Goal: Book appointment/travel/reservation

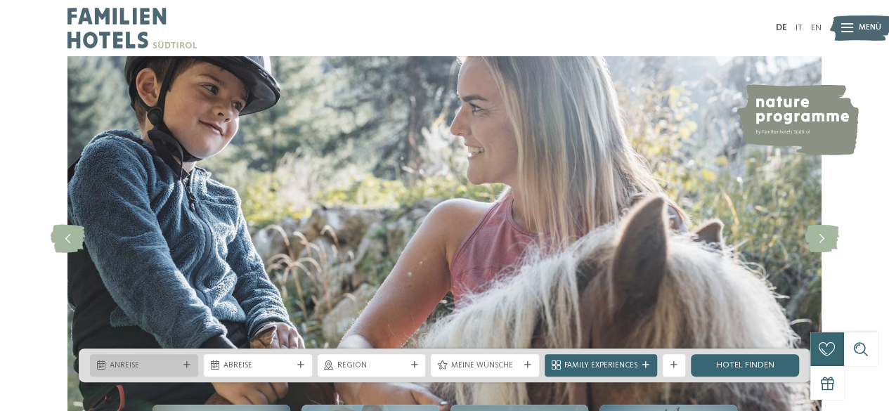
click at [156, 373] on div "Anreise" at bounding box center [144, 365] width 108 height 22
click at [799, 26] on link "IT" at bounding box center [798, 27] width 7 height 9
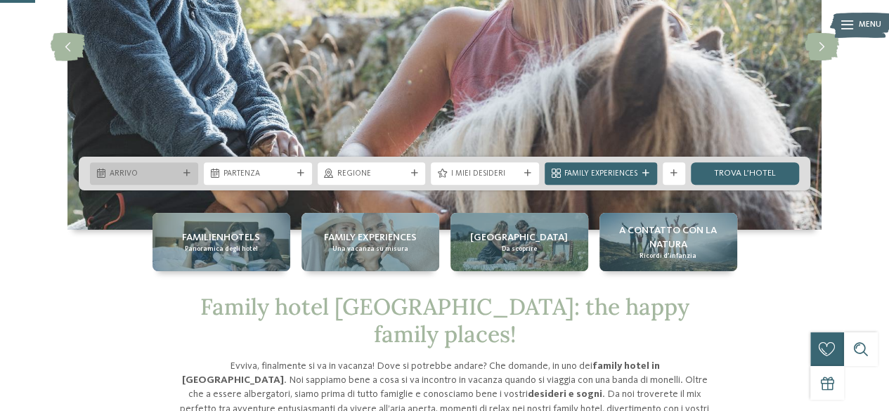
click at [159, 172] on span "Arrivo" at bounding box center [144, 174] width 69 height 11
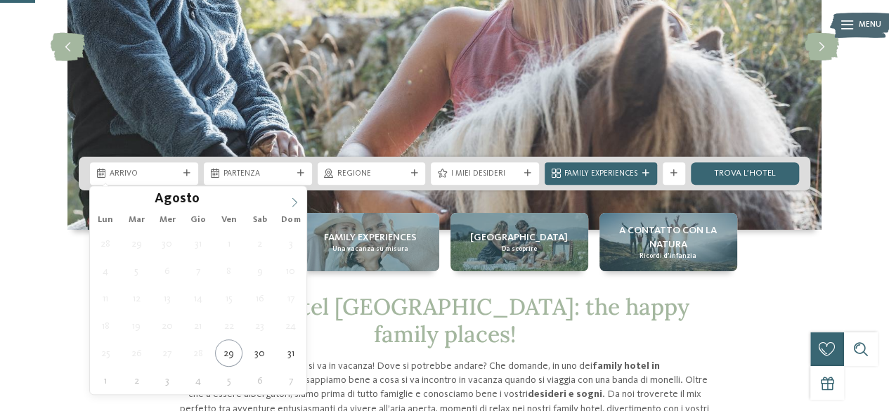
click at [289, 205] on icon at bounding box center [294, 202] width 10 height 10
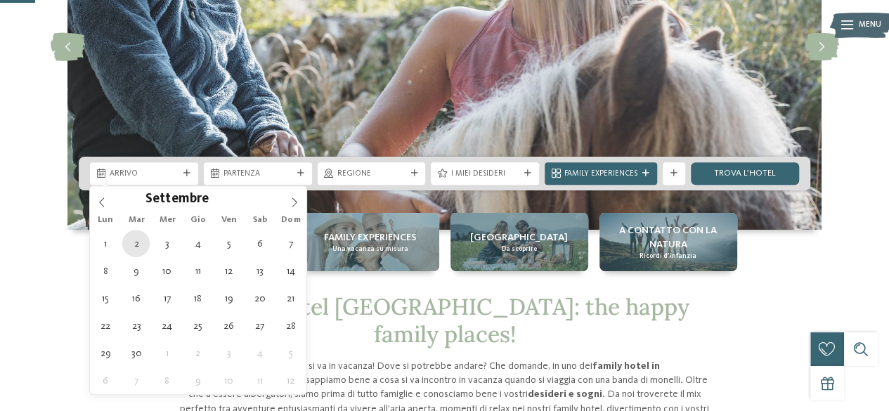
type div "02.09.2025"
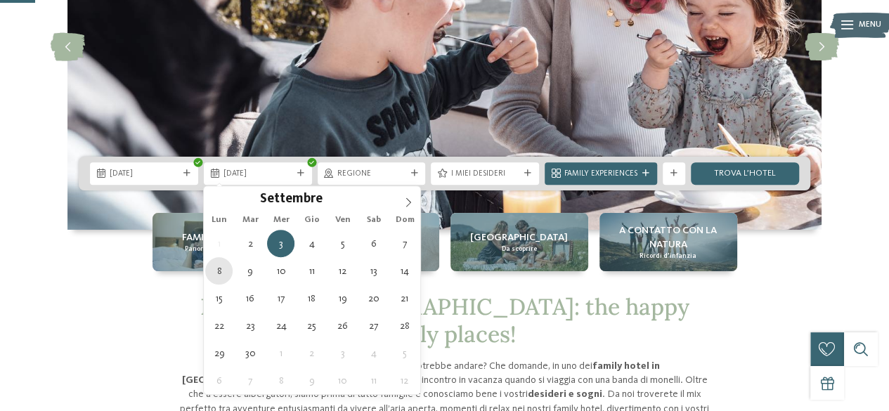
type div "08.09.2025"
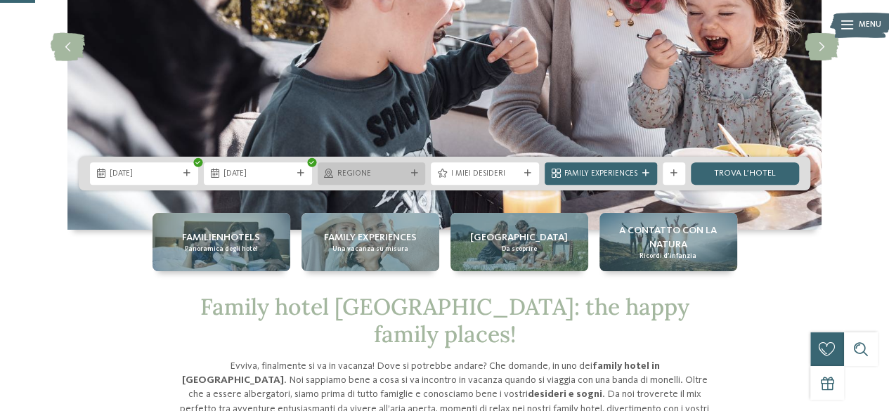
click at [355, 169] on span "Regione" at bounding box center [371, 174] width 69 height 11
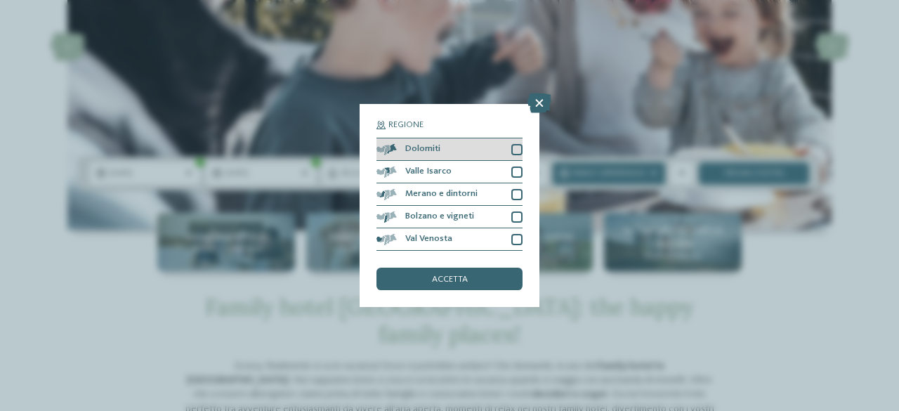
click at [521, 145] on div at bounding box center [516, 149] width 11 height 11
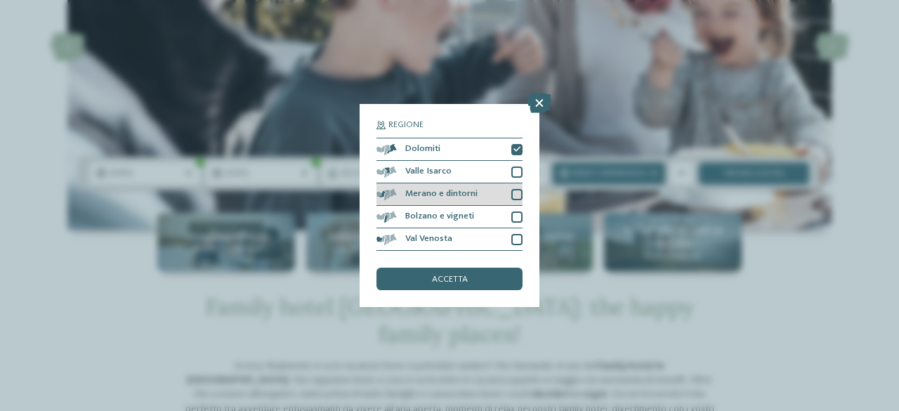
click at [513, 190] on div at bounding box center [516, 194] width 11 height 11
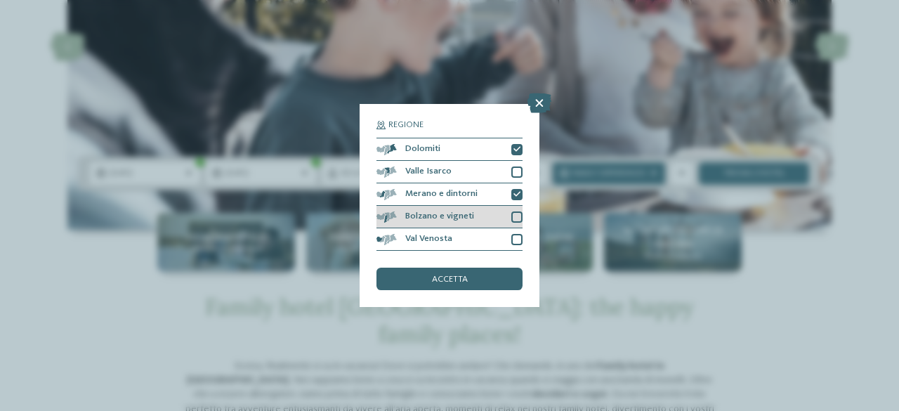
click at [513, 216] on div at bounding box center [516, 216] width 11 height 11
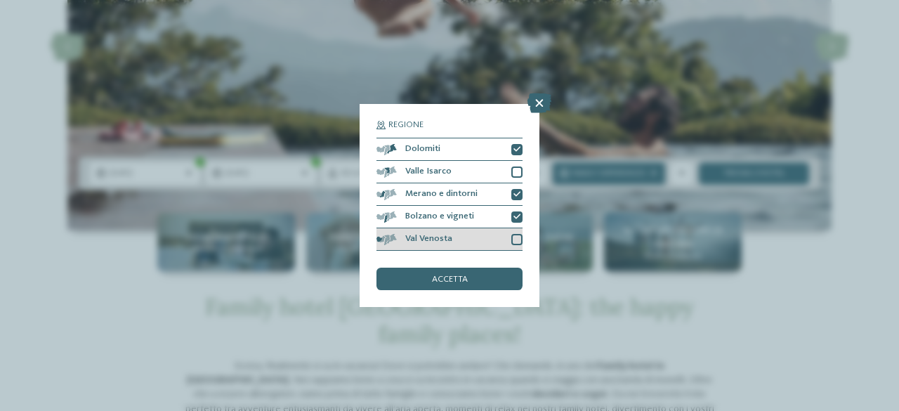
click at [516, 241] on div at bounding box center [516, 239] width 11 height 11
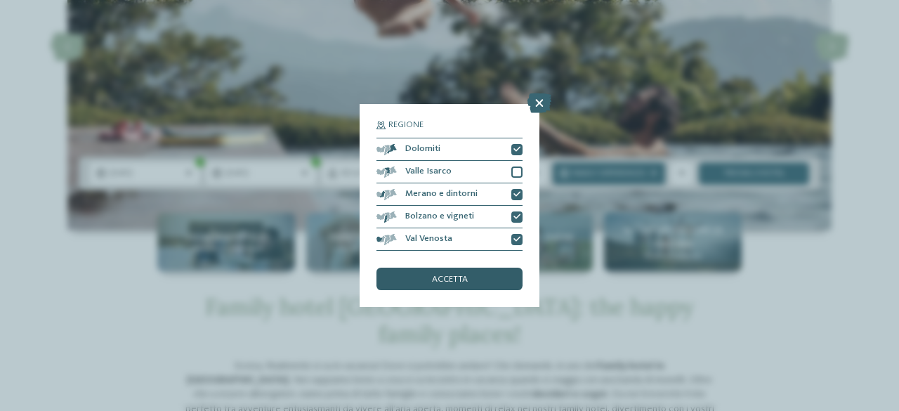
click at [471, 283] on div "accetta" at bounding box center [450, 279] width 146 height 22
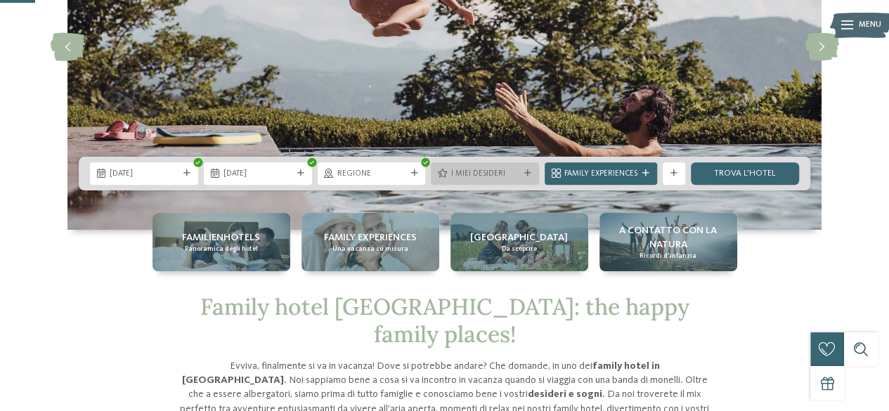
click at [499, 172] on span "I miei desideri" at bounding box center [484, 174] width 69 height 11
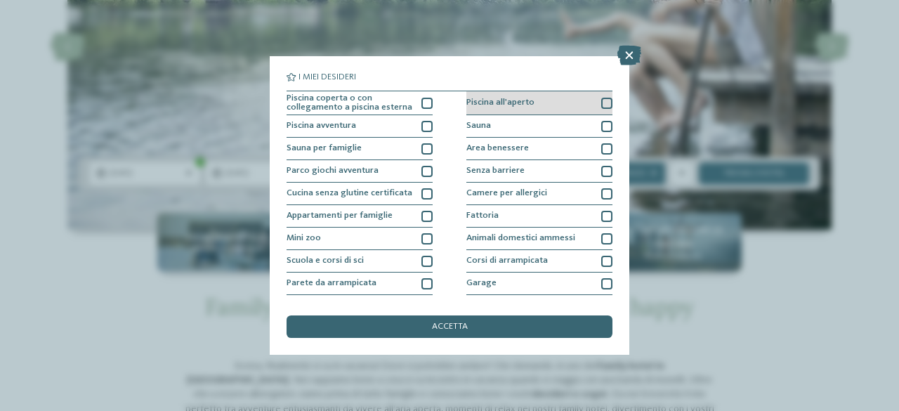
click at [601, 99] on div at bounding box center [606, 103] width 11 height 11
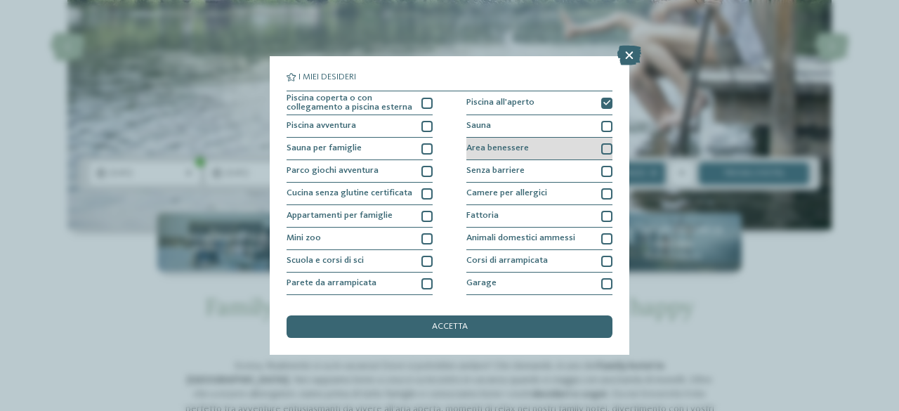
click at [601, 151] on div at bounding box center [606, 148] width 11 height 11
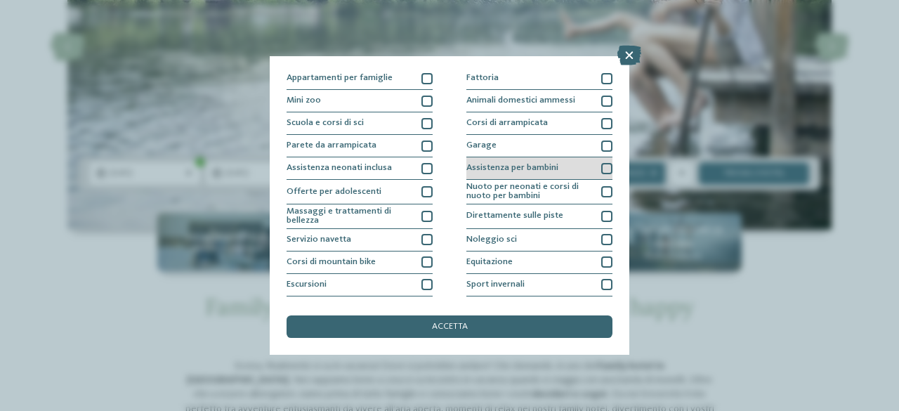
scroll to position [138, 0]
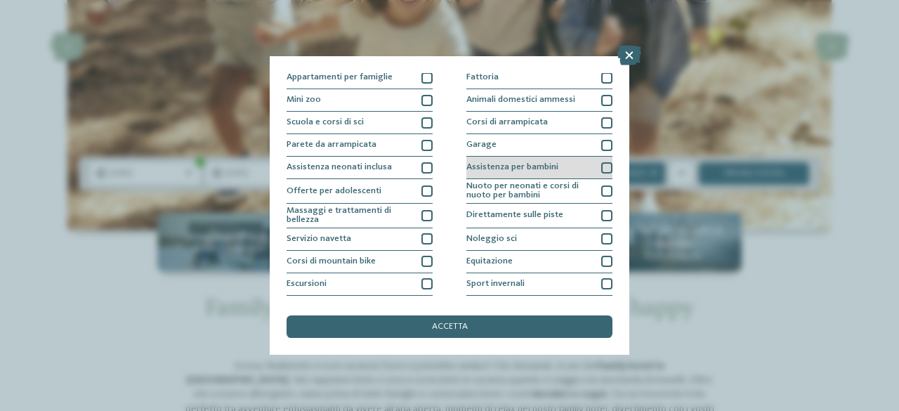
click at [601, 165] on div at bounding box center [606, 167] width 11 height 11
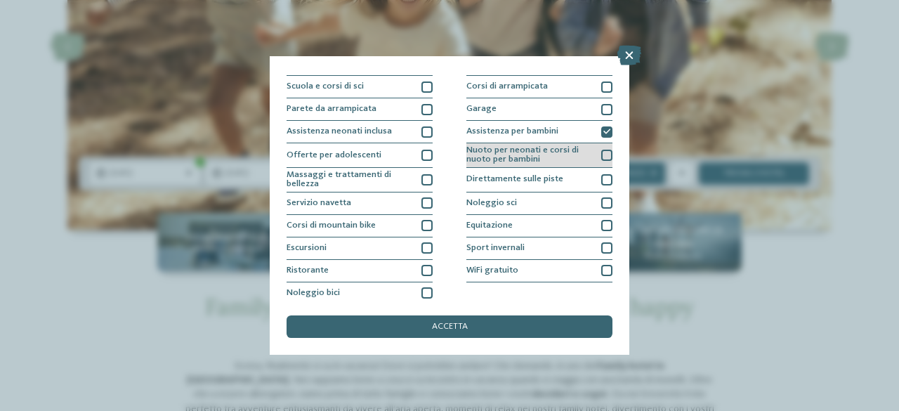
scroll to position [178, 0]
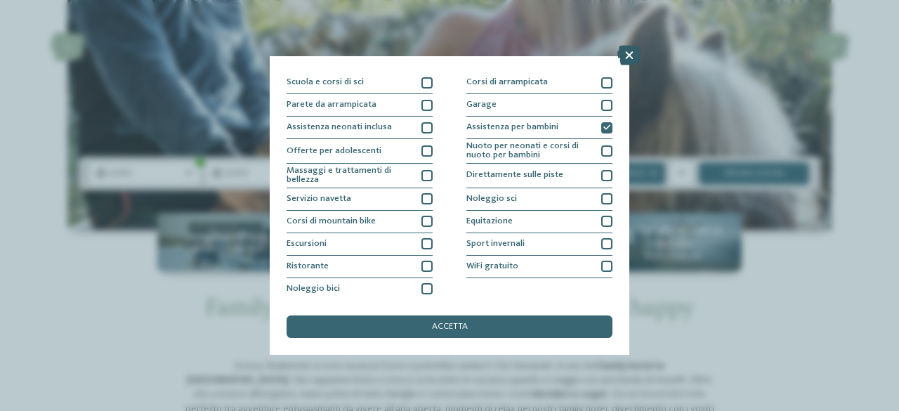
click at [625, 55] on icon at bounding box center [629, 56] width 24 height 20
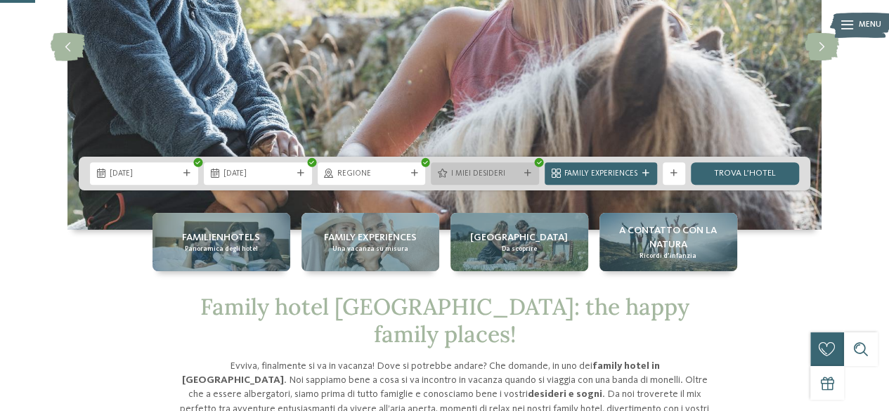
click at [510, 166] on div "I miei desideri" at bounding box center [485, 173] width 108 height 22
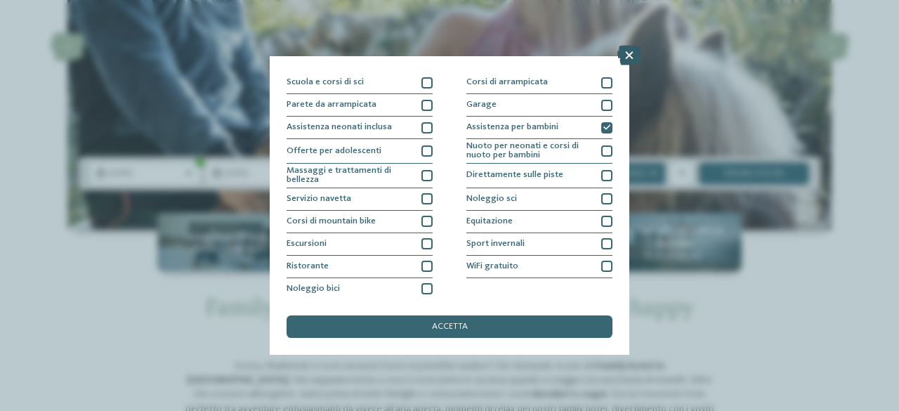
click at [631, 58] on icon at bounding box center [629, 56] width 24 height 20
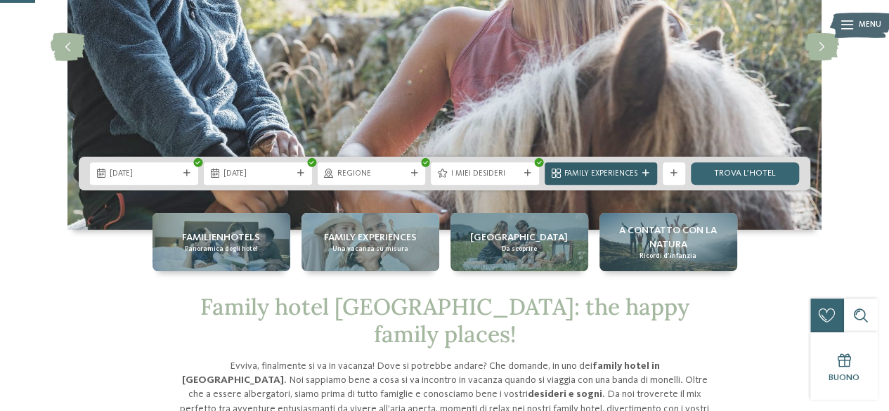
click at [621, 170] on span "Family Experiences" at bounding box center [600, 174] width 73 height 11
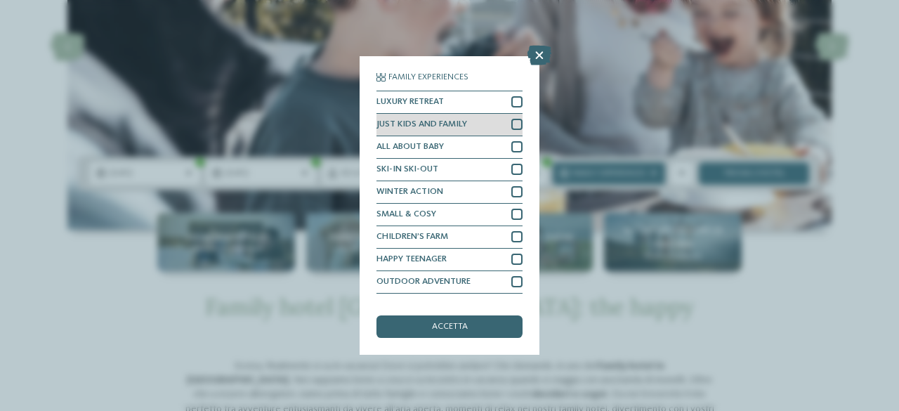
click at [511, 122] on div at bounding box center [516, 124] width 11 height 11
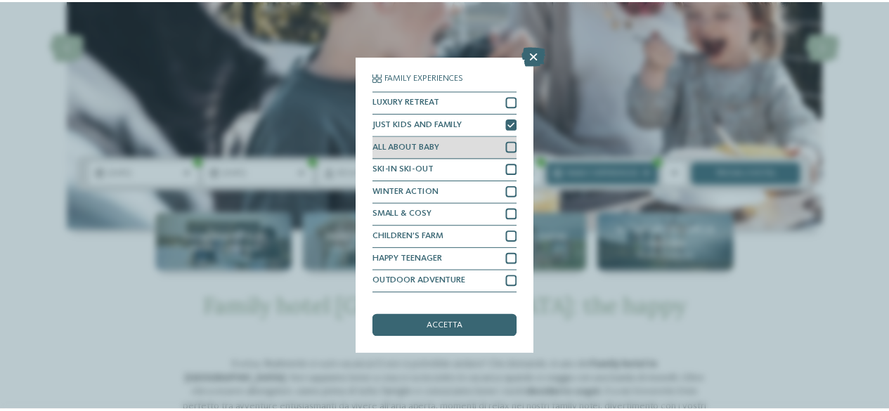
scroll to position [17, 0]
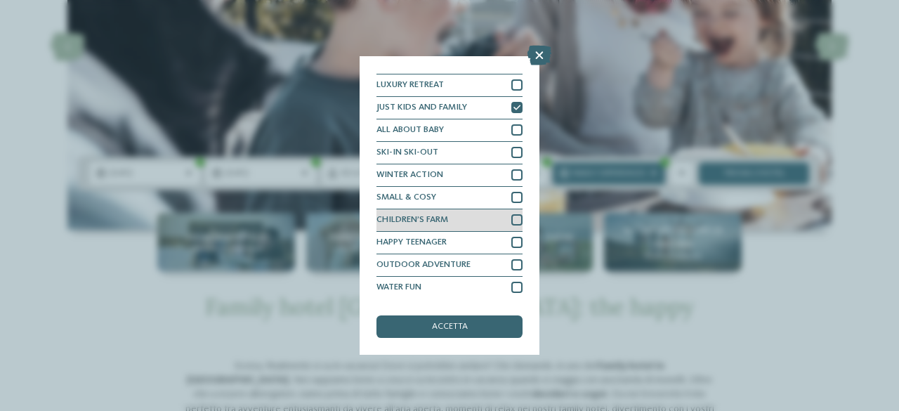
click at [511, 216] on div at bounding box center [516, 219] width 11 height 11
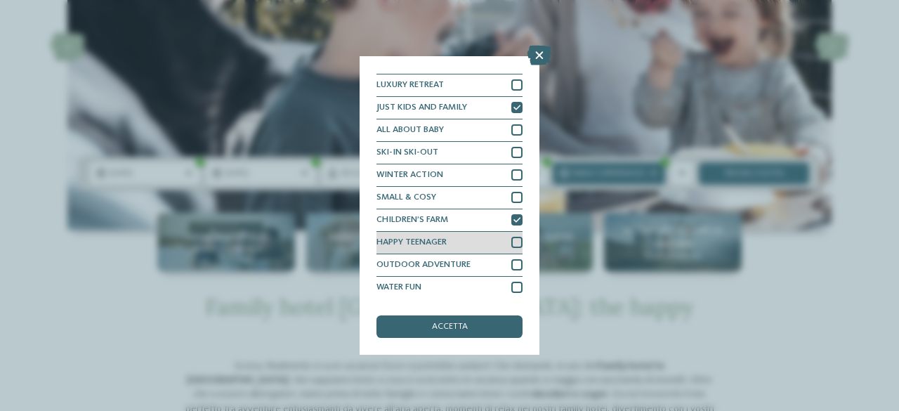
click at [511, 244] on div at bounding box center [516, 242] width 11 height 11
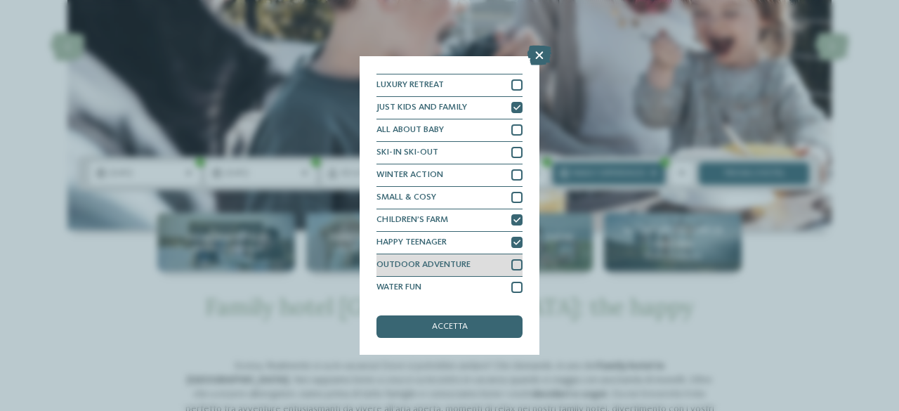
click at [509, 270] on div "OUTDOOR ADVENTURE" at bounding box center [450, 265] width 146 height 22
click at [511, 289] on div at bounding box center [516, 287] width 11 height 11
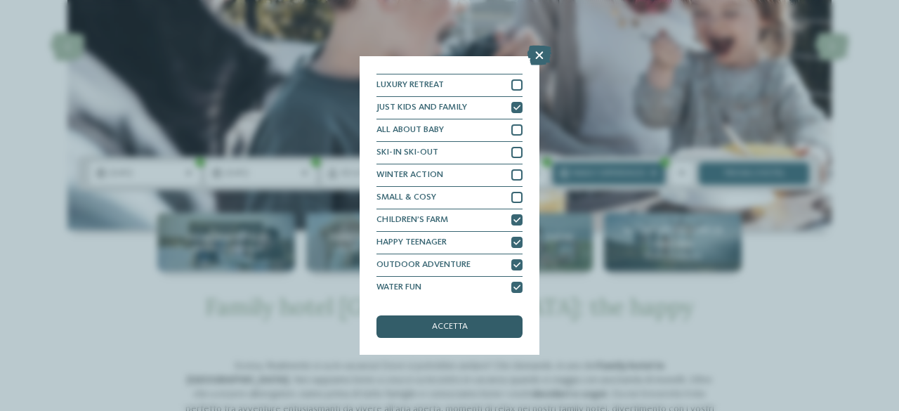
click at [482, 329] on div "accetta" at bounding box center [450, 326] width 146 height 22
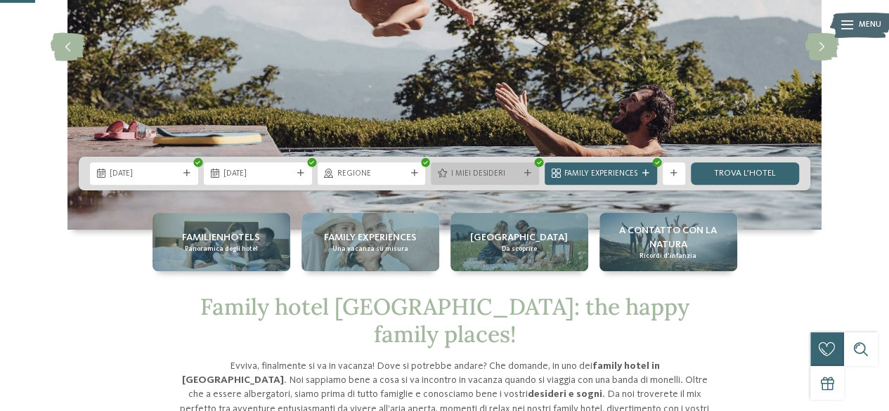
click at [485, 173] on span "I miei desideri" at bounding box center [484, 174] width 69 height 11
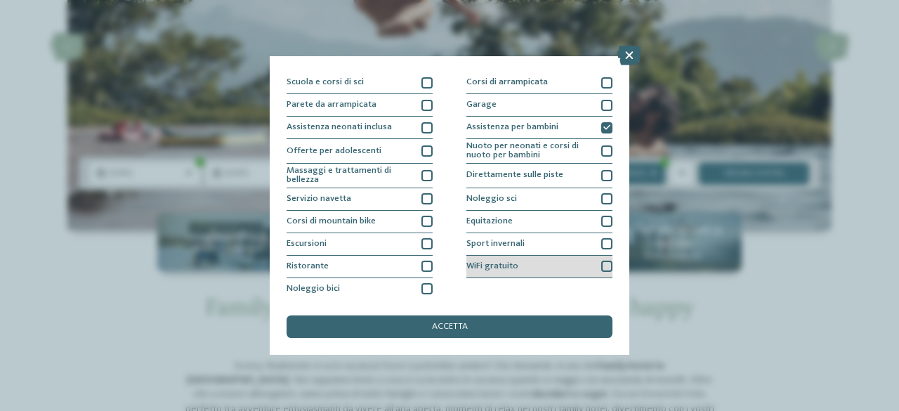
click at [603, 261] on div at bounding box center [606, 266] width 11 height 11
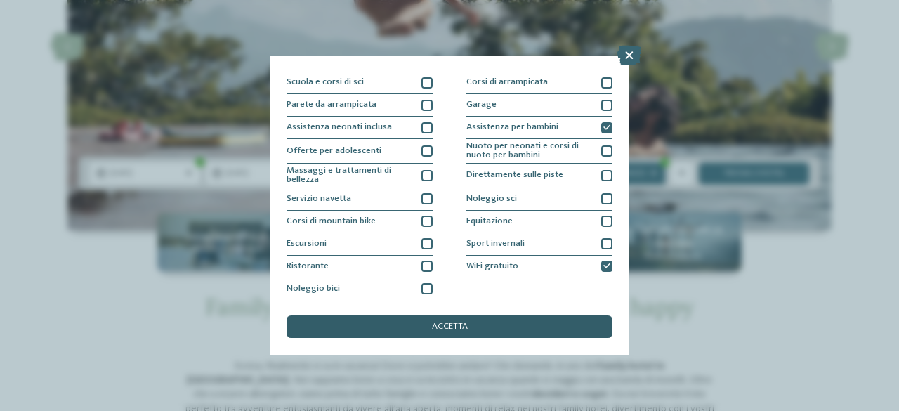
click at [561, 324] on div "accetta" at bounding box center [450, 326] width 326 height 22
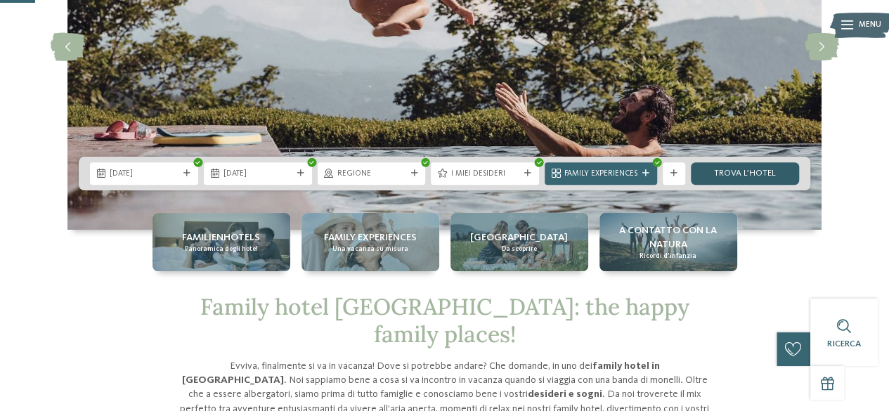
click at [728, 166] on link "trova l’hotel" at bounding box center [744, 173] width 108 height 22
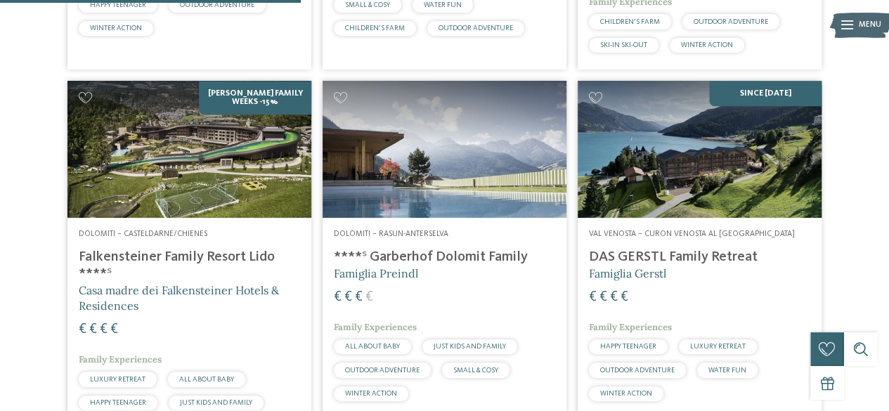
scroll to position [719, 0]
click at [233, 195] on img at bounding box center [189, 149] width 244 height 137
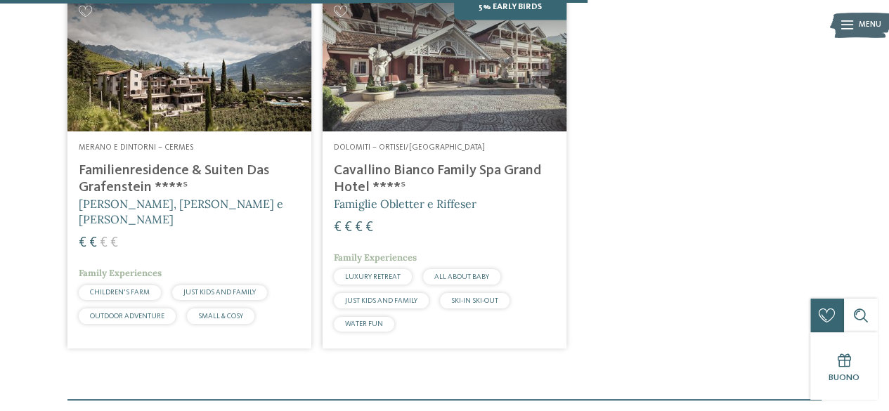
scroll to position [1201, 0]
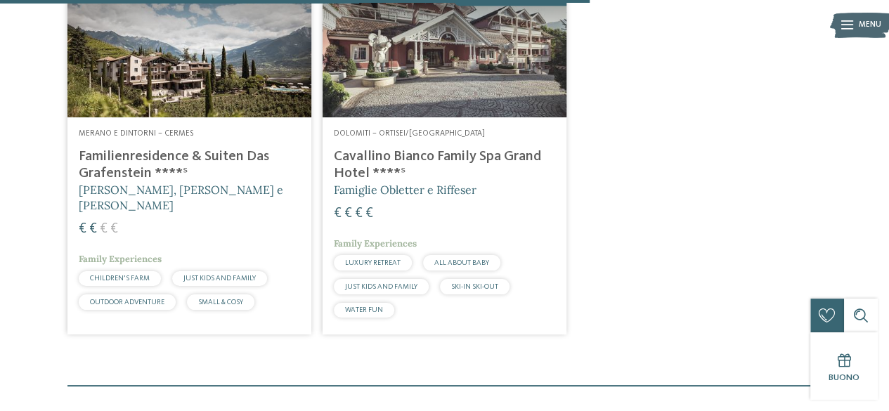
click at [166, 168] on h4 "Familienresidence & Suiten Das Grafenstein ****ˢ" at bounding box center [189, 165] width 221 height 34
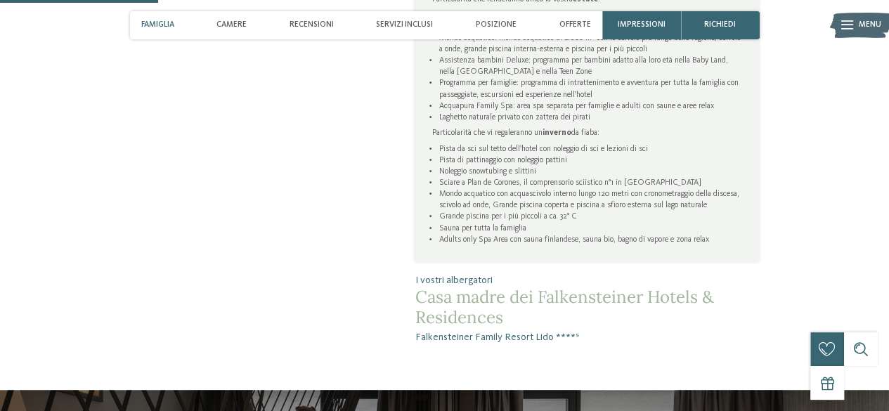
scroll to position [722, 0]
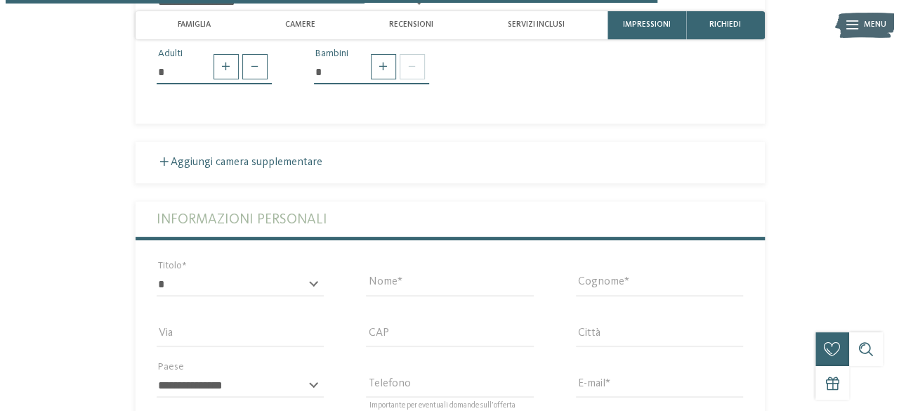
scroll to position [2760, 0]
